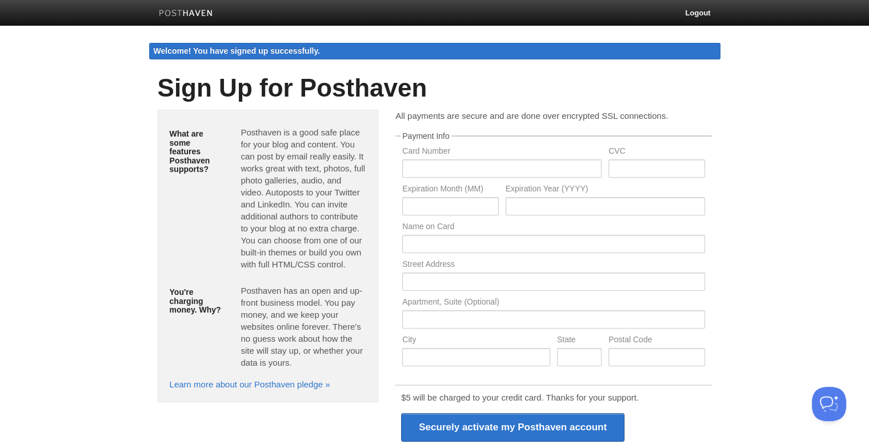
click at [458, 178] on div "Card Number" at bounding box center [502, 166] width 206 height 38
click at [455, 169] on input "text" at bounding box center [501, 168] width 199 height 18
type input "[CREDIT_CARD_NUMBER]"
type input "544"
type input "07"
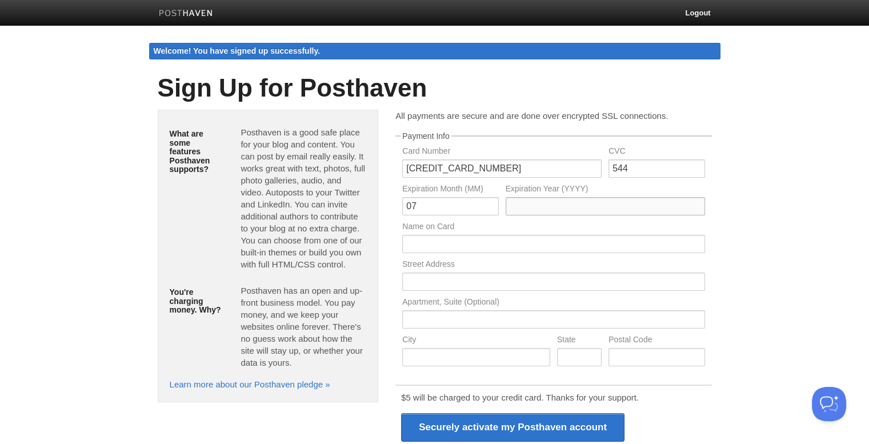
type input "2030"
type input "[PERSON_NAME]"
click at [544, 225] on label "Name on Card" at bounding box center [553, 227] width 302 height 11
